Goal: Information Seeking & Learning: Learn about a topic

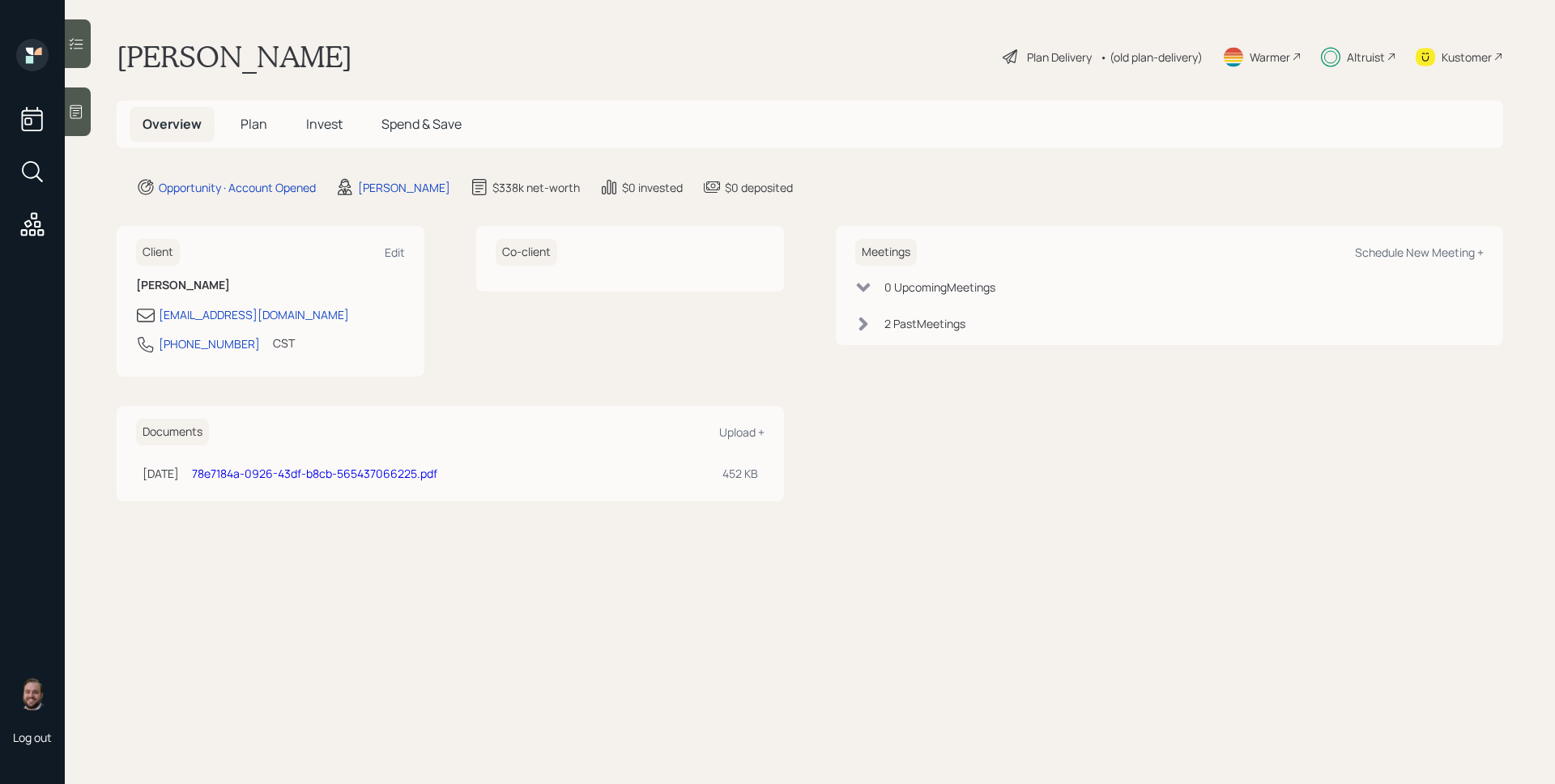
click at [333, 124] on span "Invest" at bounding box center [324, 123] width 36 height 18
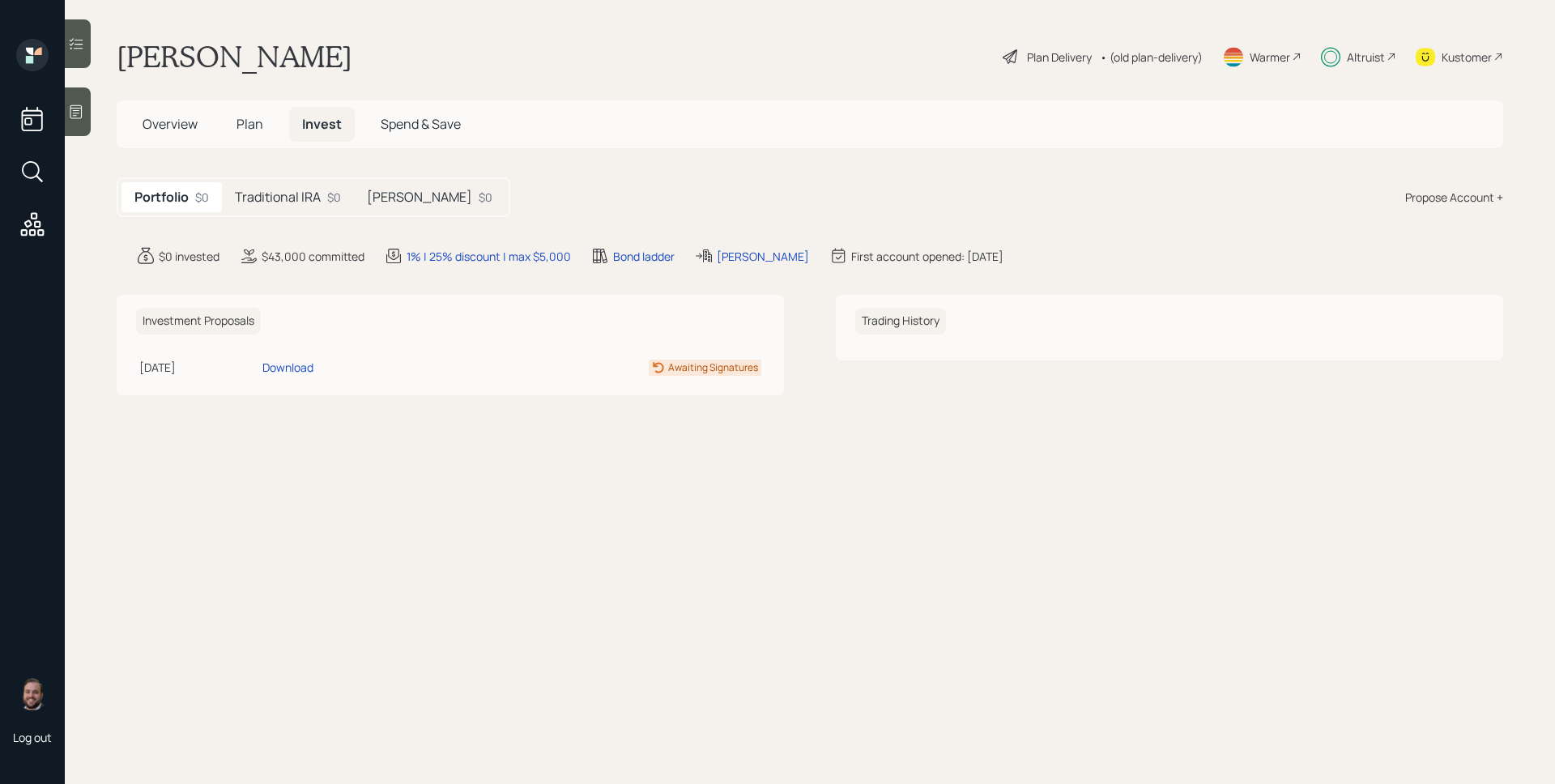
click at [322, 191] on div "Traditional IRA $0" at bounding box center [287, 197] width 132 height 30
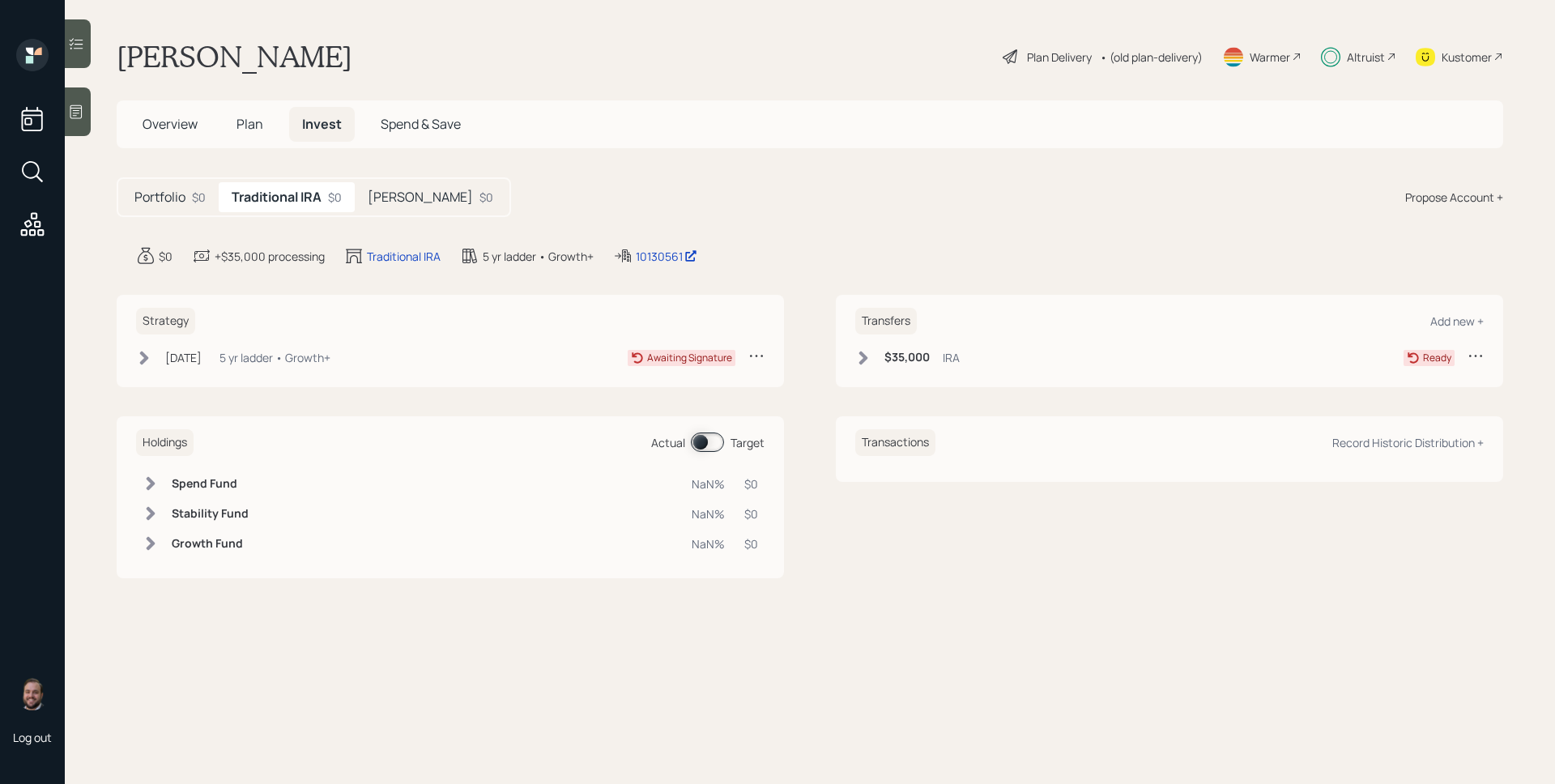
click at [401, 202] on h5 "[PERSON_NAME]" at bounding box center [420, 197] width 105 height 15
click at [275, 193] on h5 "Traditional IRA" at bounding box center [274, 197] width 86 height 15
drag, startPoint x: 633, startPoint y: 254, endPoint x: 679, endPoint y: 267, distance: 47.8
click at [679, 267] on main "[PERSON_NAME] Plan Delivery • (old plan-delivery) Warmer Altruist Kustomer Over…" at bounding box center [809, 392] width 1491 height 784
copy div "10130561 edit"
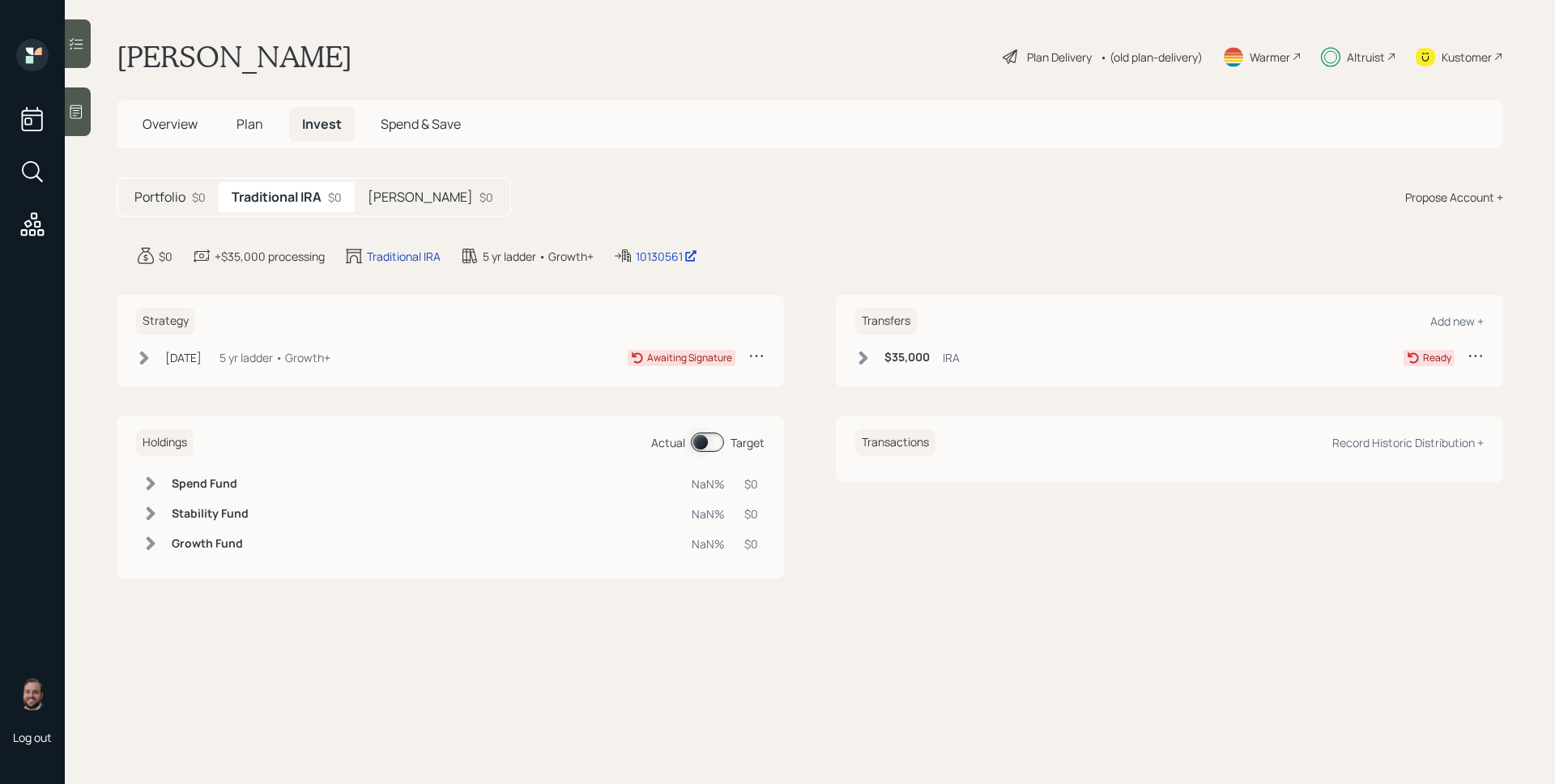
click at [321, 357] on div "5 yr ladder • Growth+" at bounding box center [274, 357] width 111 height 17
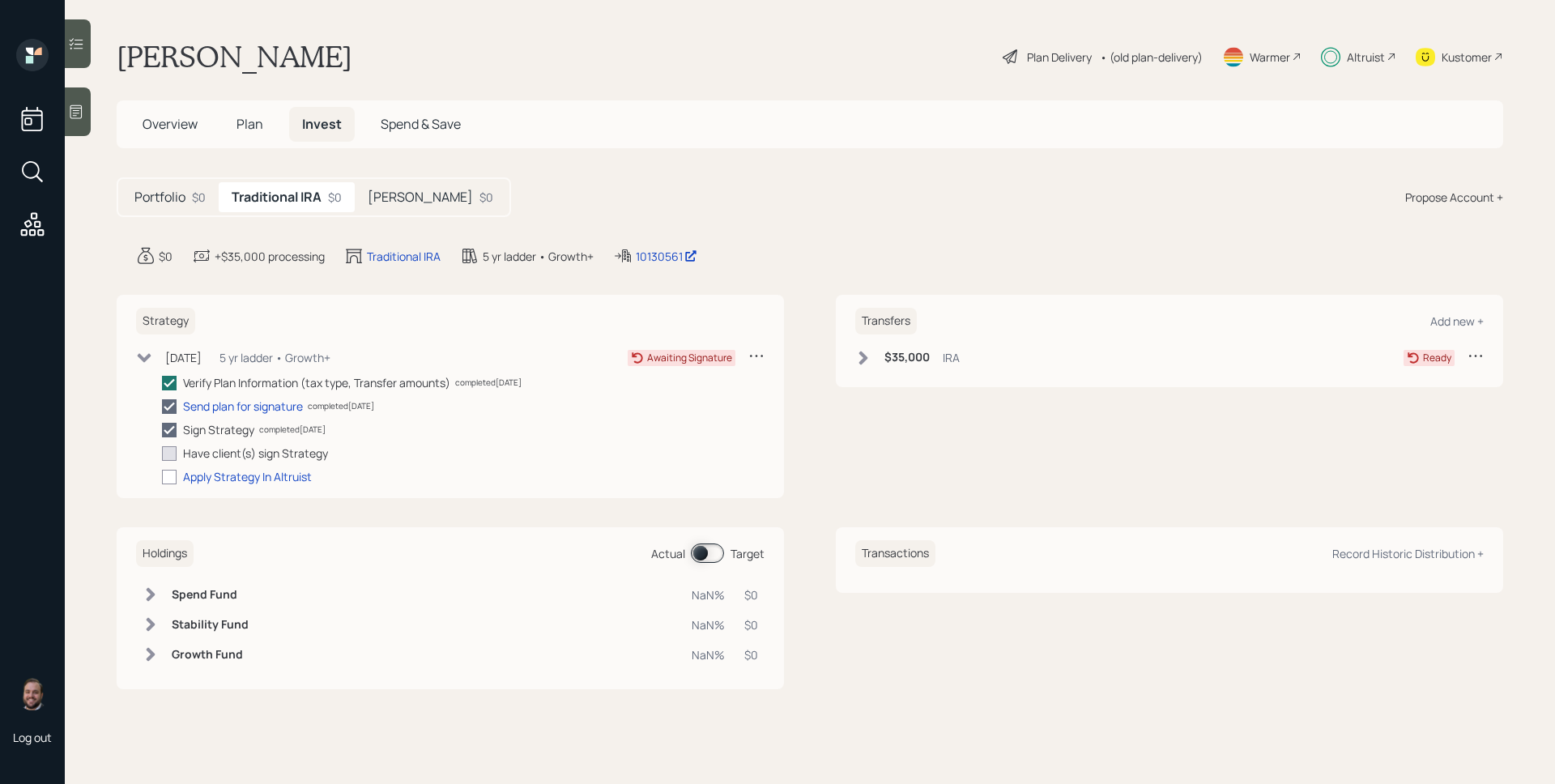
click at [321, 357] on div "5 yr ladder • Growth+" at bounding box center [274, 357] width 111 height 17
